Goal: Check status: Check status

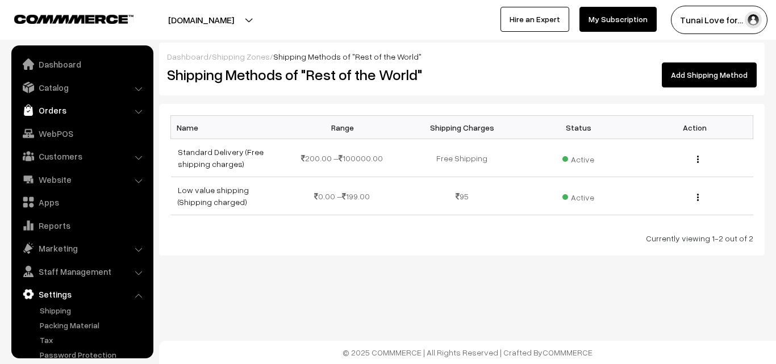
click at [59, 112] on link "Orders" at bounding box center [81, 110] width 135 height 20
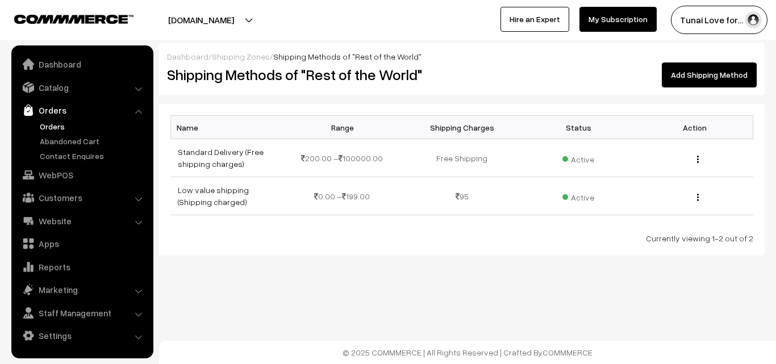
click at [60, 131] on link "Orders" at bounding box center [93, 126] width 112 height 12
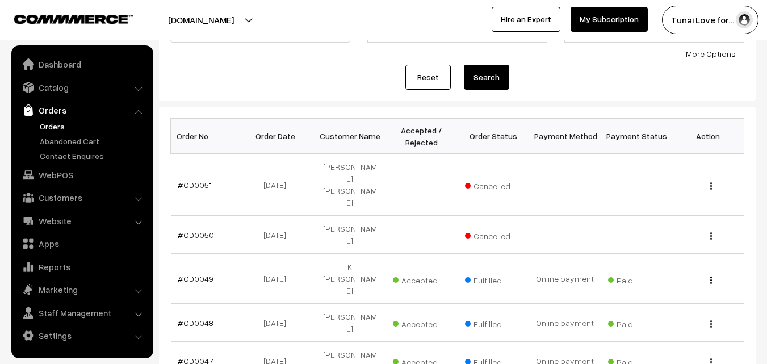
scroll to position [114, 0]
click at [210, 229] on link "#OD0050" at bounding box center [196, 234] width 36 height 10
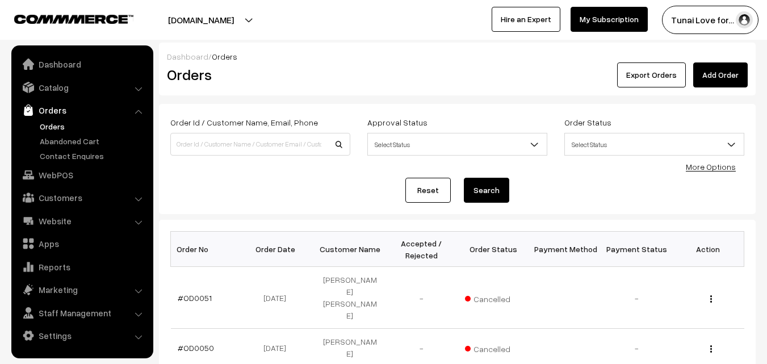
scroll to position [114, 0]
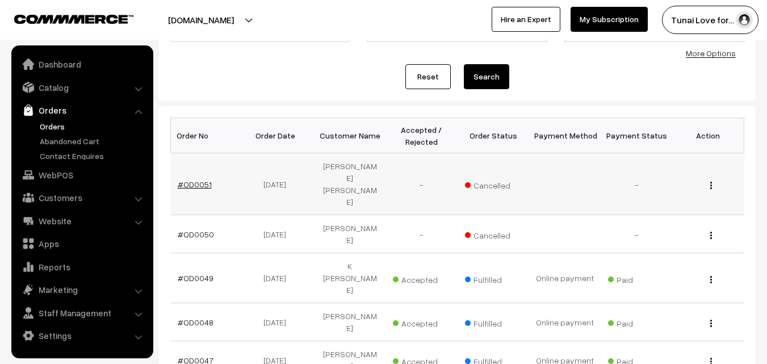
click at [199, 179] on link "#OD0051" at bounding box center [195, 184] width 34 height 10
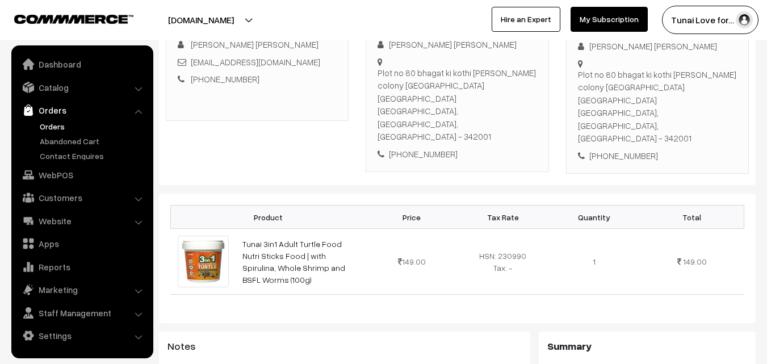
scroll to position [227, 0]
